Goal: Find specific page/section: Find specific page/section

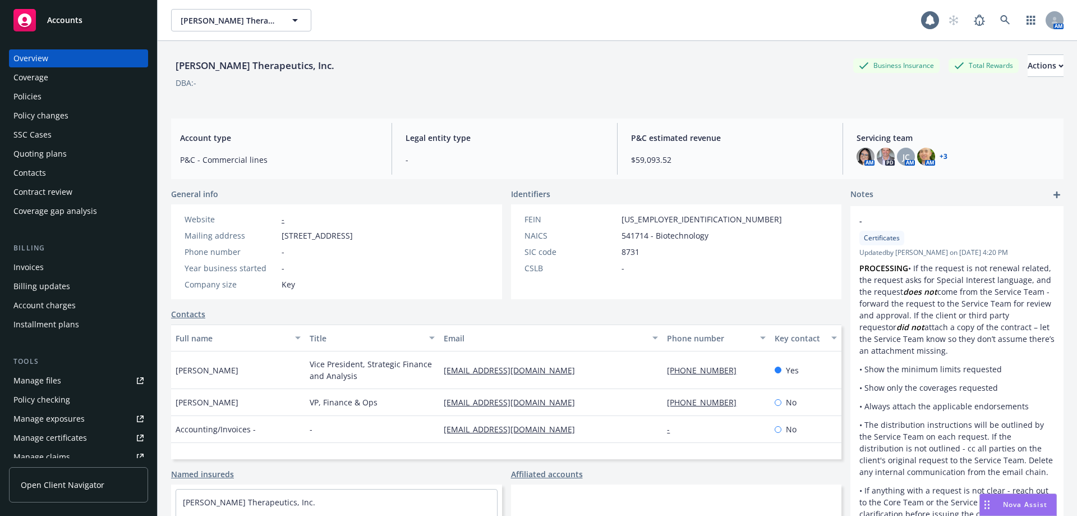
click at [878, 42] on div "[PERSON_NAME] Therapeutics, Inc. Business Insurance Total Rewards Actions DBA: -" at bounding box center [617, 75] width 893 height 68
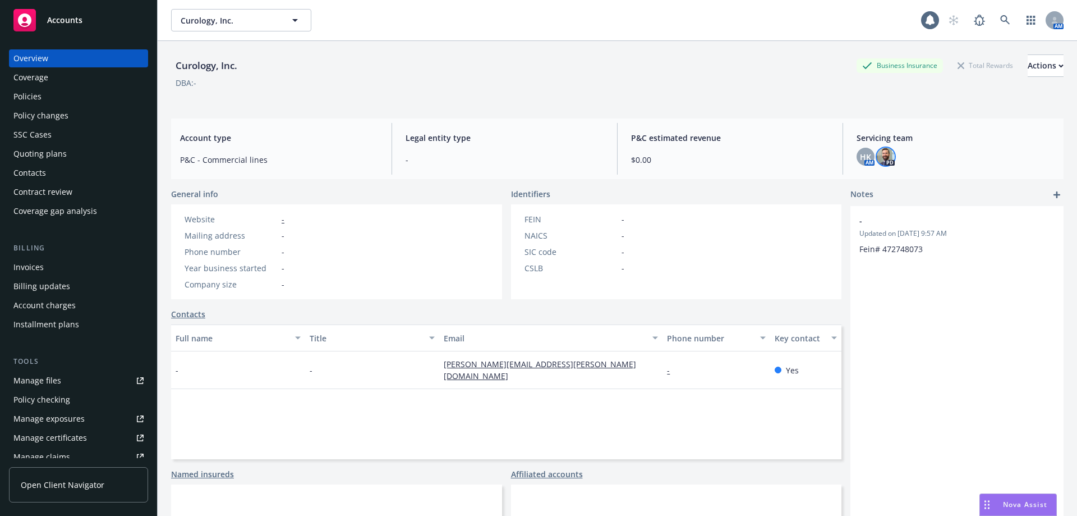
click at [877, 157] on img at bounding box center [886, 157] width 18 height 18
click at [860, 155] on span "HK" at bounding box center [865, 157] width 11 height 12
click at [33, 89] on div "Policies" at bounding box center [27, 97] width 28 height 18
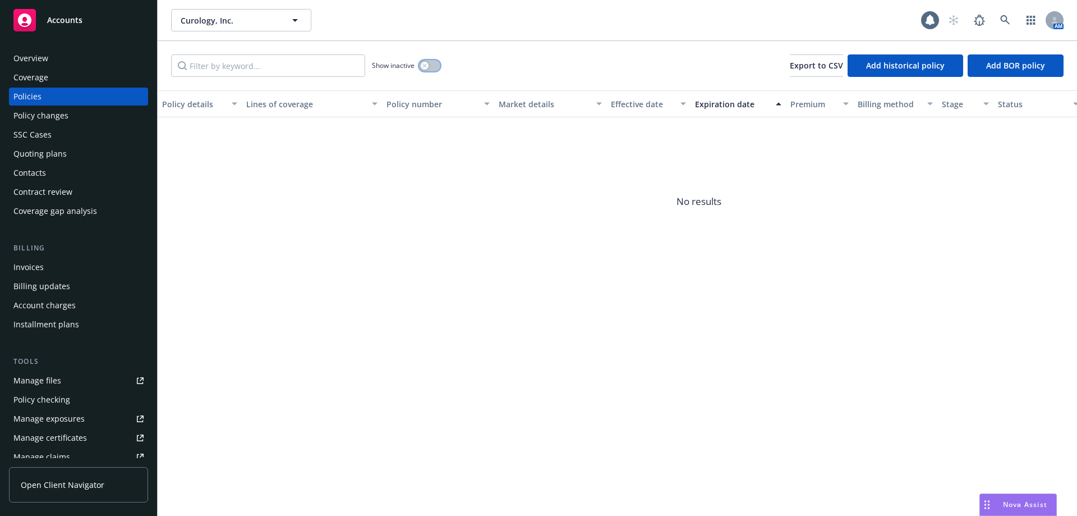
click at [430, 71] on button "button" at bounding box center [429, 65] width 21 height 11
click at [49, 50] on div "Overview" at bounding box center [78, 58] width 130 height 18
